Goal: Find specific page/section: Find specific page/section

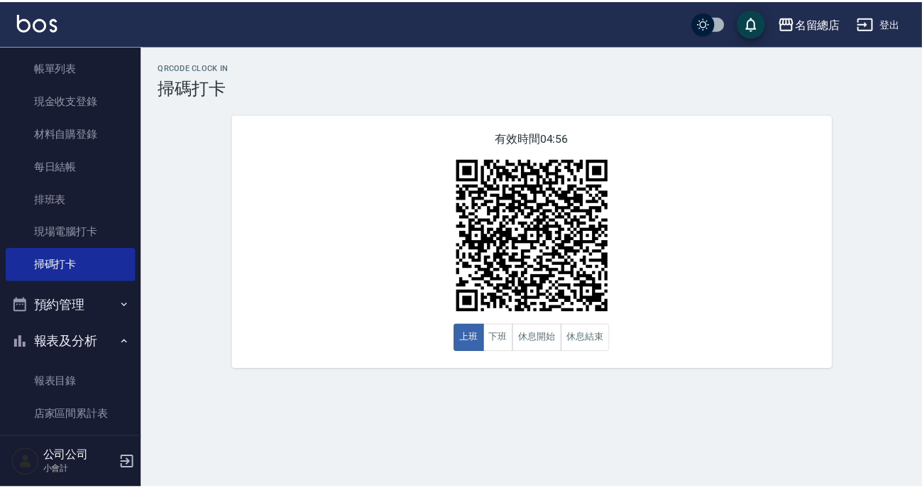
scroll to position [204, 0]
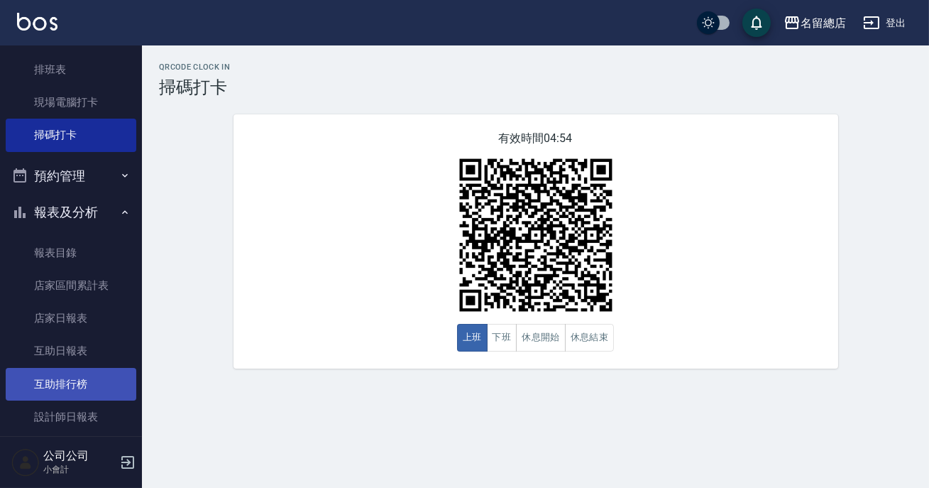
click at [108, 388] on link "互助排行榜" at bounding box center [71, 384] width 131 height 33
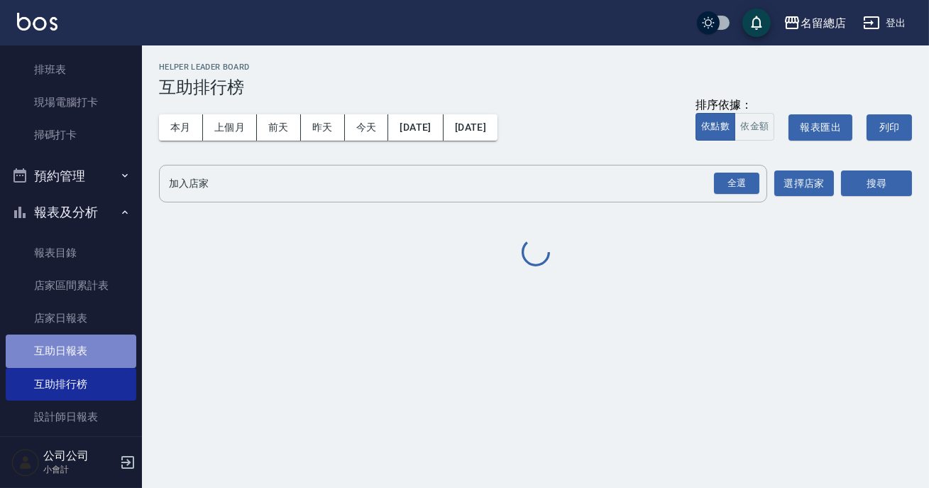
click at [99, 352] on link "互助日報表" at bounding box center [71, 350] width 131 height 33
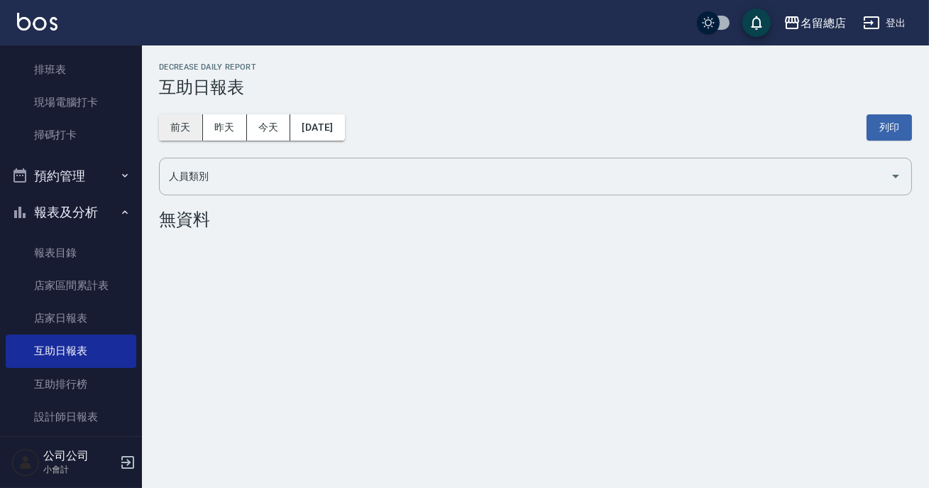
click at [182, 121] on button "前天" at bounding box center [181, 127] width 44 height 26
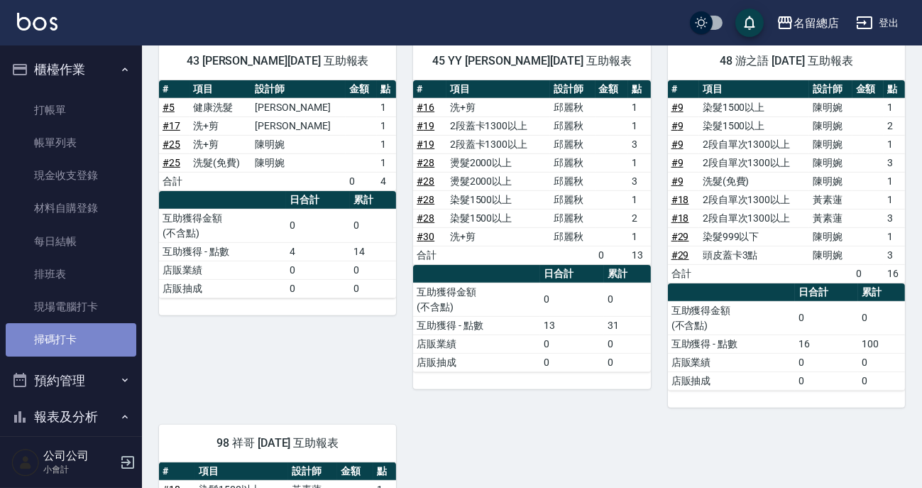
click at [89, 346] on link "掃碼打卡" at bounding box center [71, 339] width 131 height 33
